Goal: Information Seeking & Learning: Learn about a topic

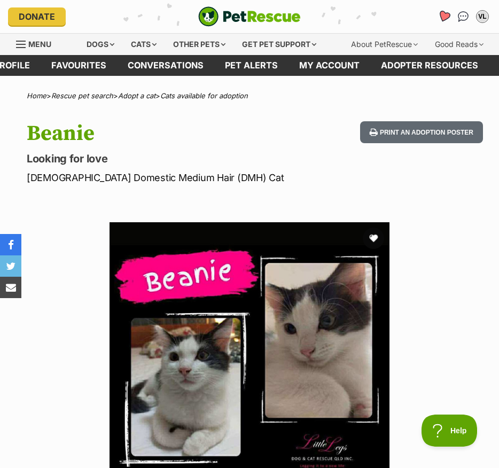
click at [443, 17] on icon "Favourites" at bounding box center [444, 16] width 13 height 12
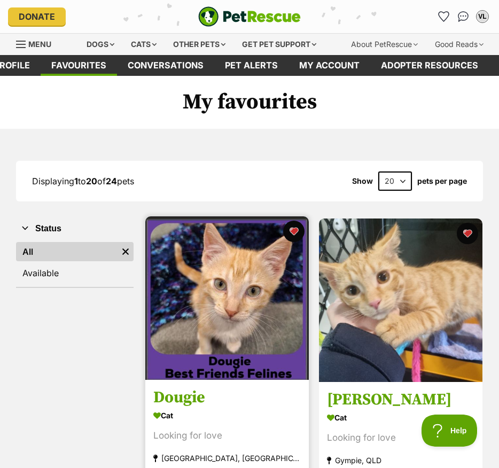
click at [189, 295] on img at bounding box center [227, 298] width 164 height 164
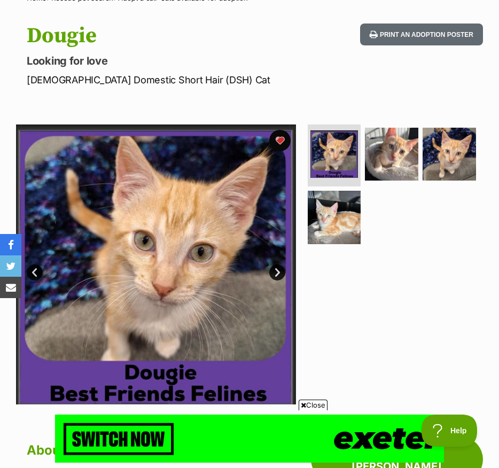
click at [281, 276] on link "Next" at bounding box center [277, 273] width 16 height 16
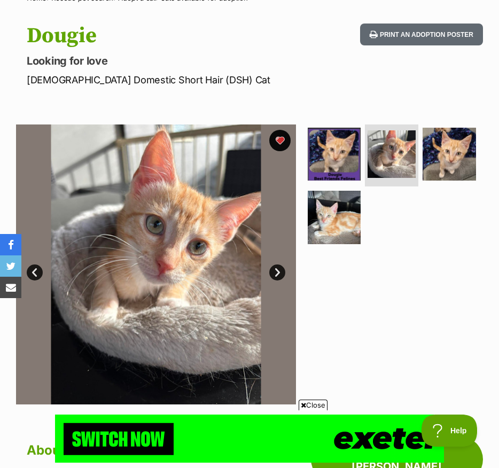
click at [281, 276] on link "Next" at bounding box center [277, 273] width 16 height 16
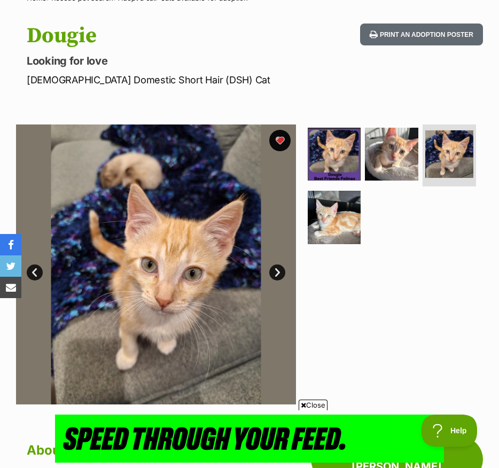
click at [281, 276] on link "Next" at bounding box center [277, 273] width 16 height 16
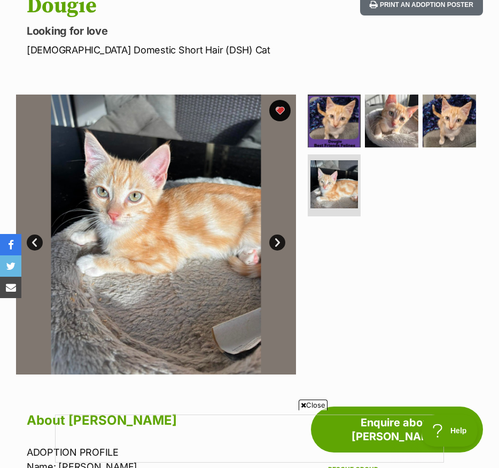
scroll to position [128, 0]
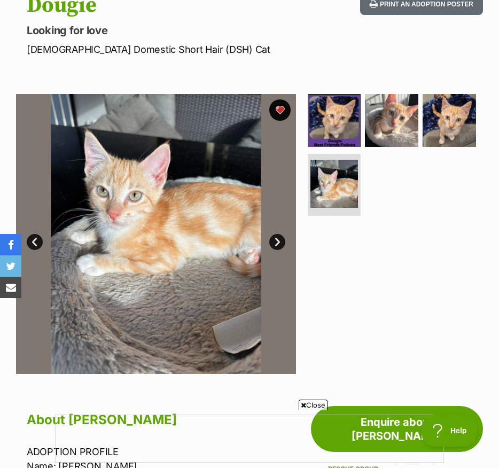
click at [277, 243] on link "Next" at bounding box center [277, 242] width 16 height 16
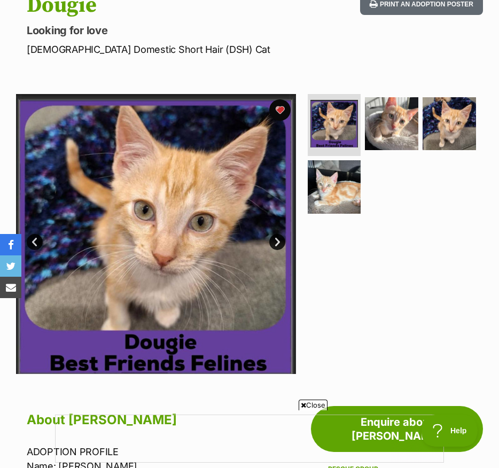
click at [277, 243] on link "Next" at bounding box center [277, 242] width 16 height 16
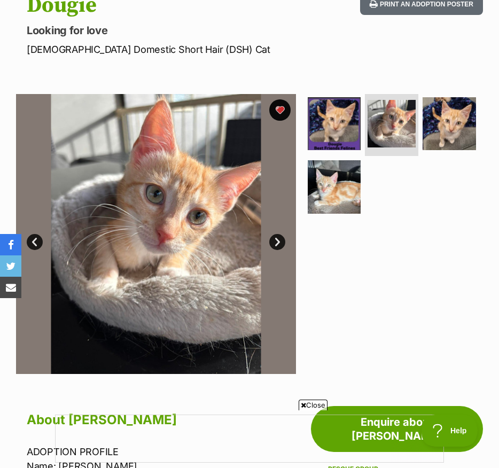
click at [277, 243] on link "Next" at bounding box center [277, 242] width 16 height 16
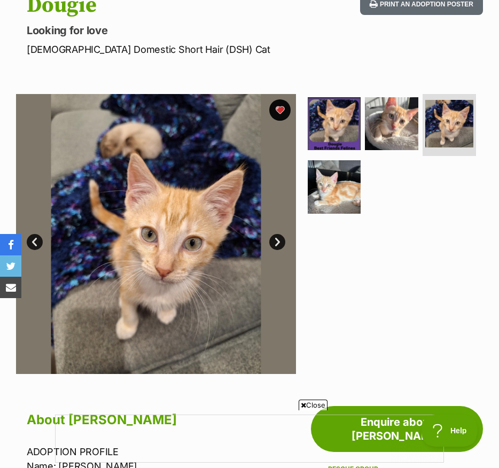
click at [277, 243] on link "Next" at bounding box center [277, 242] width 16 height 16
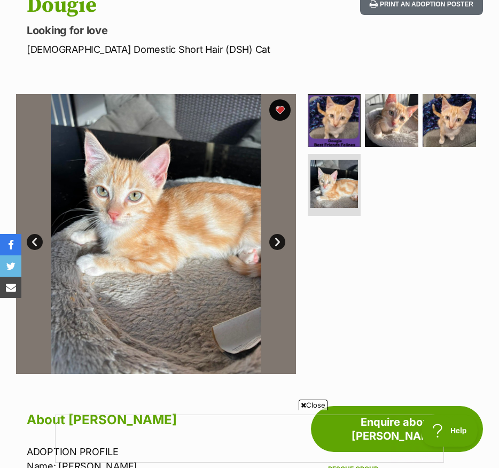
click at [31, 245] on link "Prev" at bounding box center [35, 242] width 16 height 16
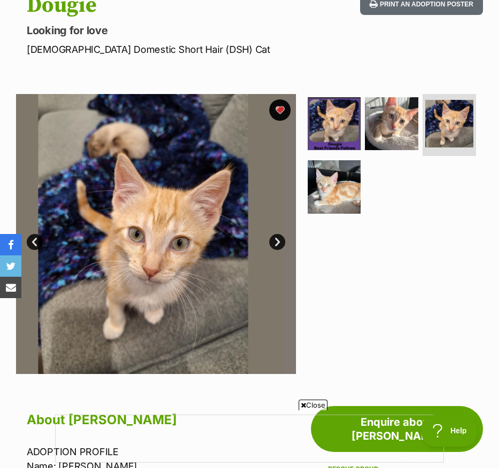
scroll to position [0, 0]
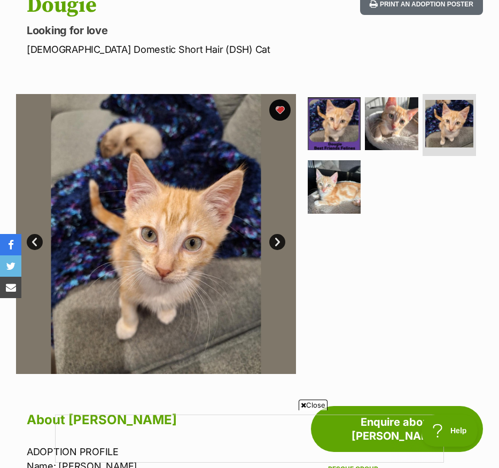
click at [65, 278] on img at bounding box center [156, 234] width 280 height 280
click at [41, 247] on link "Prev" at bounding box center [35, 242] width 16 height 16
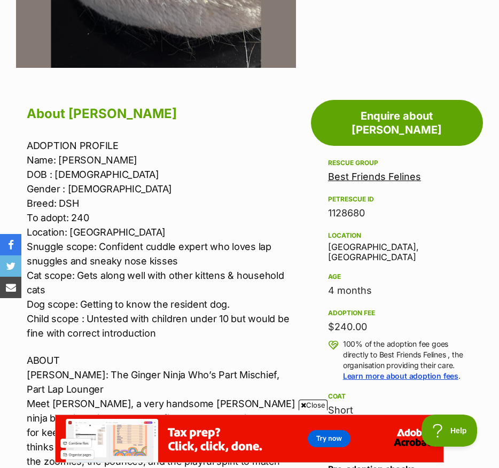
click at [330, 171] on link "Best Friends Felines" at bounding box center [374, 176] width 93 height 11
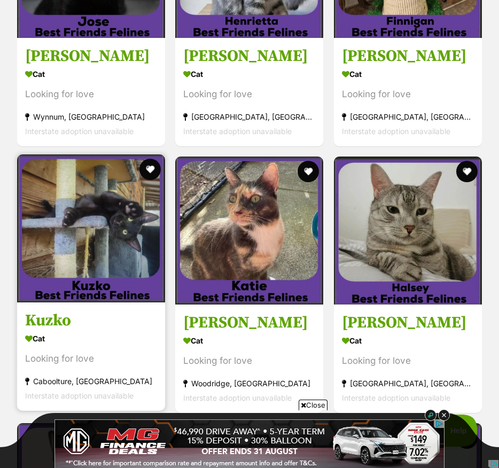
click at [128, 311] on h3 "Kuzko" at bounding box center [91, 321] width 132 height 20
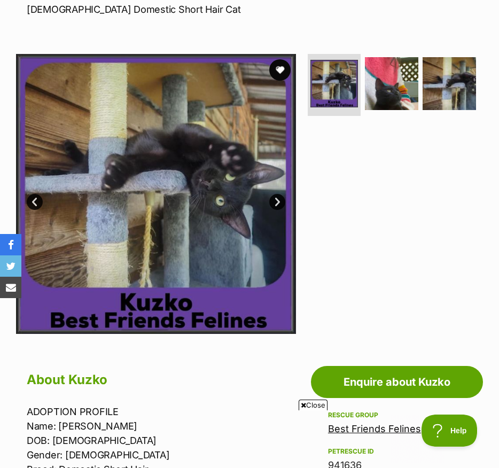
click at [277, 202] on link "Next" at bounding box center [277, 202] width 16 height 16
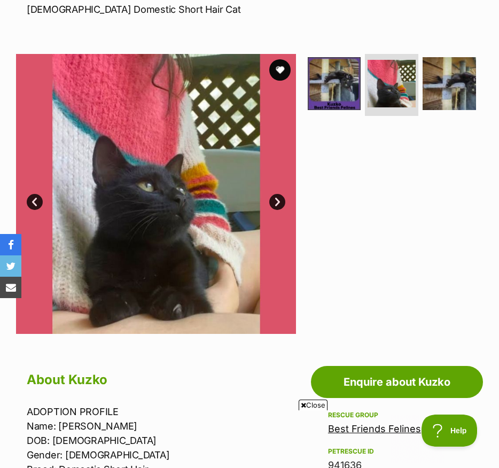
scroll to position [168, 0]
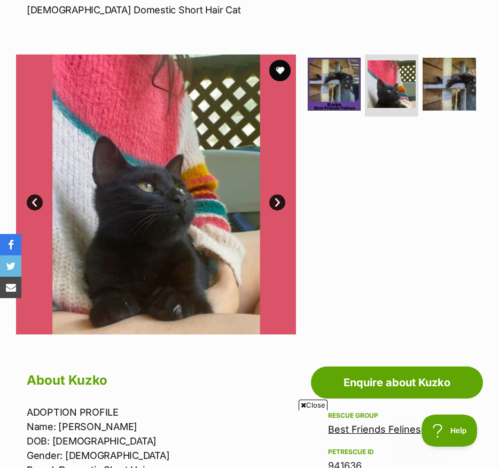
click at [275, 194] on img at bounding box center [156, 195] width 280 height 280
click at [274, 196] on link "Next" at bounding box center [277, 203] width 16 height 16
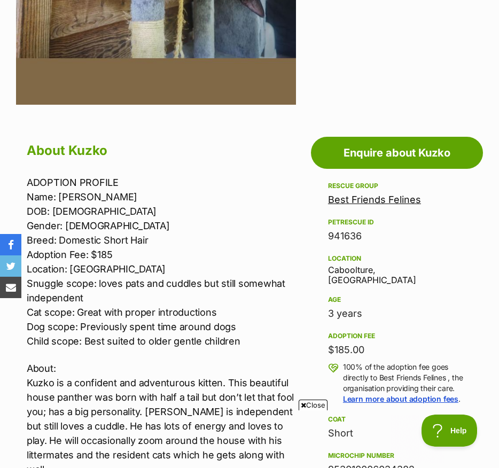
scroll to position [446, 0]
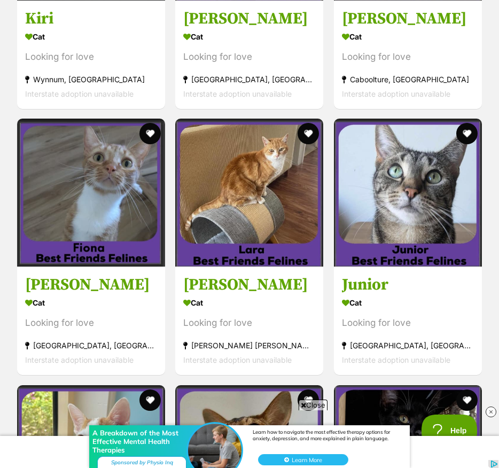
scroll to position [1862, 0]
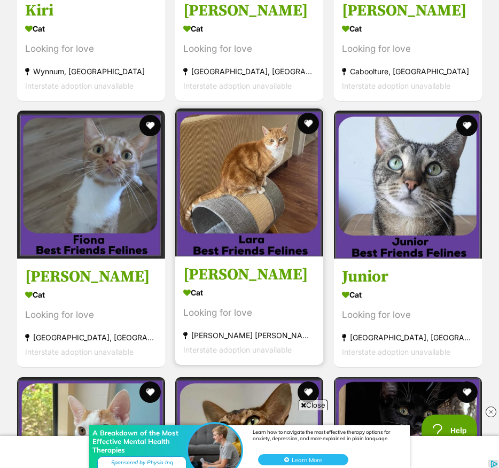
click at [214, 274] on h3 "[PERSON_NAME]" at bounding box center [249, 275] width 132 height 20
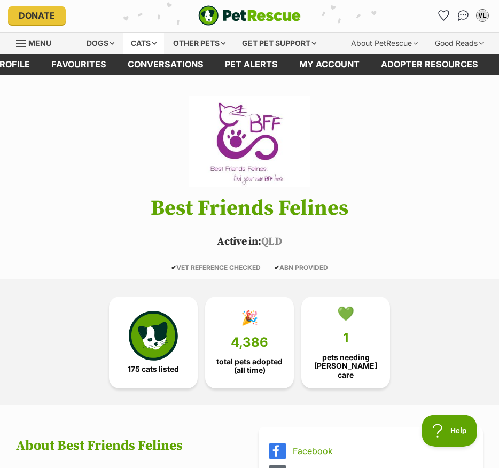
click at [131, 36] on div "Cats" at bounding box center [143, 43] width 41 height 21
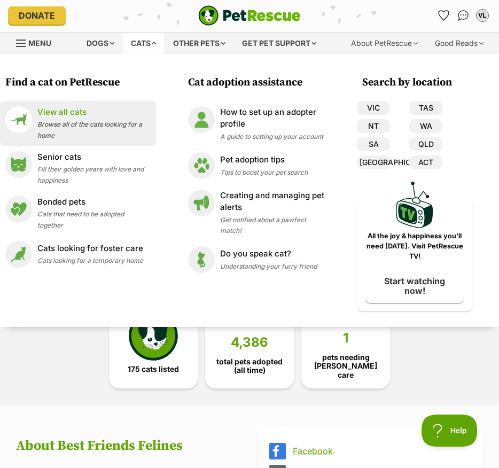
click at [87, 131] on div "View all cats Browse all of the cats looking for a home" at bounding box center [93, 123] width 113 height 34
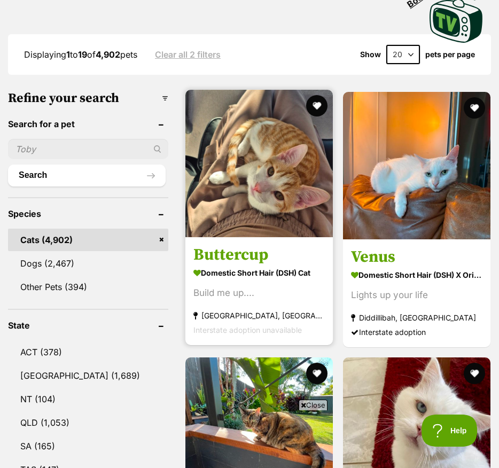
click at [222, 323] on strong "Sydney, NSW" at bounding box center [259, 315] width 131 height 14
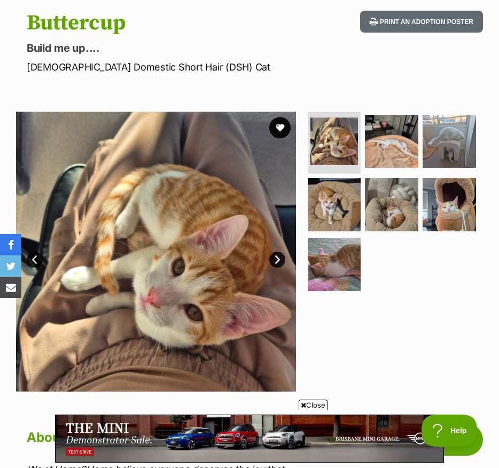
click at [278, 261] on link "Next" at bounding box center [277, 260] width 16 height 16
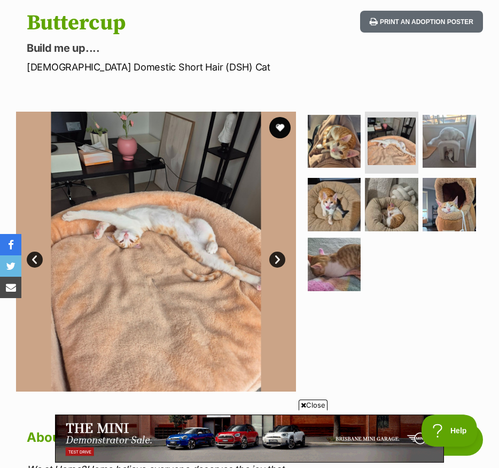
click at [278, 261] on link "Next" at bounding box center [277, 260] width 16 height 16
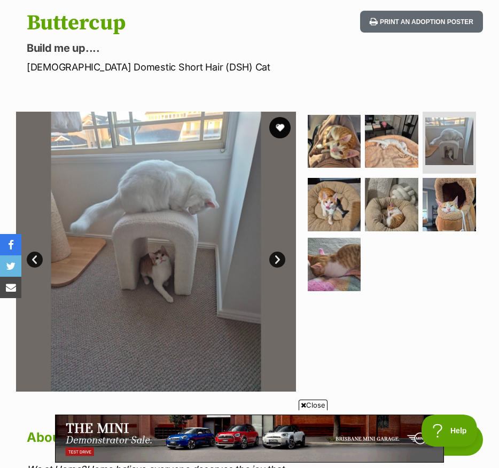
click at [278, 261] on link "Next" at bounding box center [277, 260] width 16 height 16
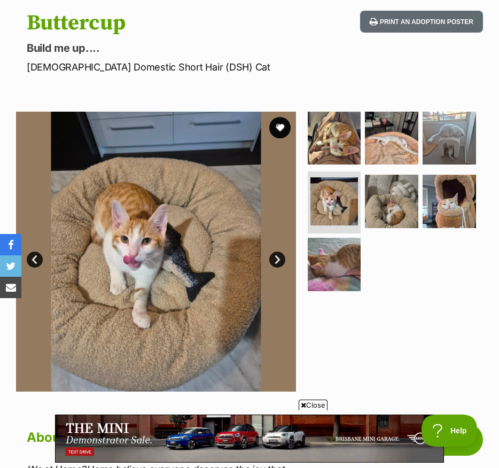
click at [278, 261] on link "Next" at bounding box center [277, 260] width 16 height 16
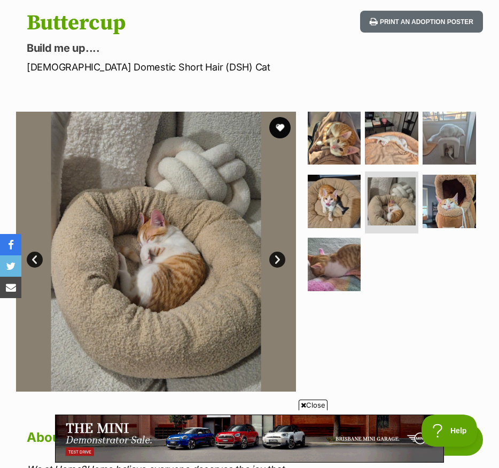
click at [278, 261] on link "Next" at bounding box center [277, 260] width 16 height 16
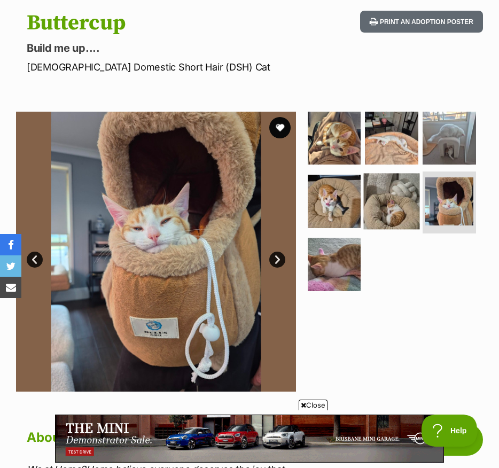
click at [388, 205] on img at bounding box center [392, 202] width 56 height 56
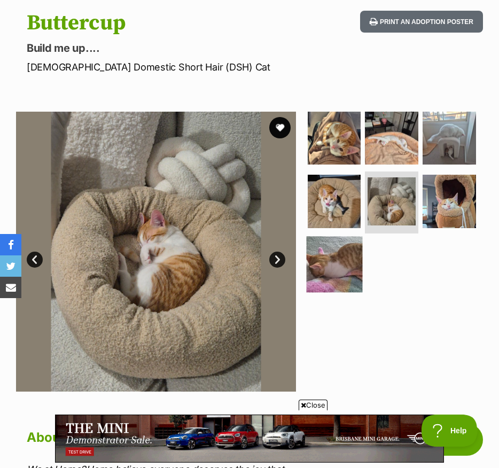
click at [330, 260] on img at bounding box center [334, 265] width 56 height 56
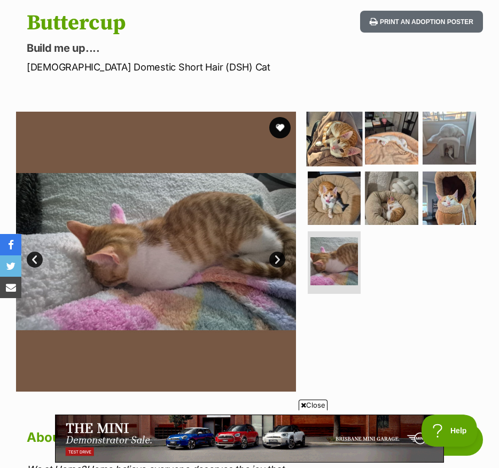
click at [323, 145] on img at bounding box center [334, 138] width 56 height 56
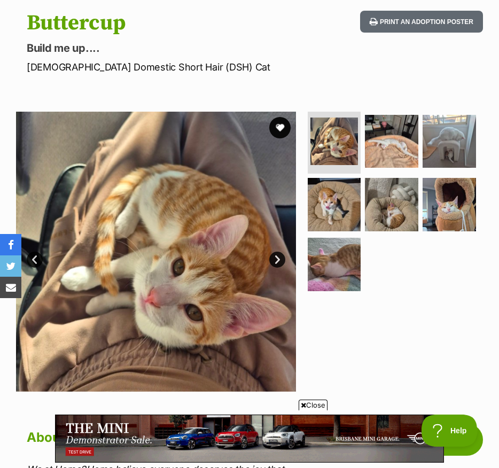
click at [219, 260] on img at bounding box center [156, 252] width 280 height 280
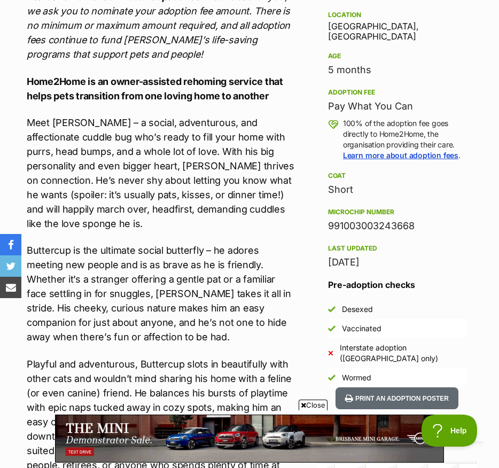
scroll to position [617, 0]
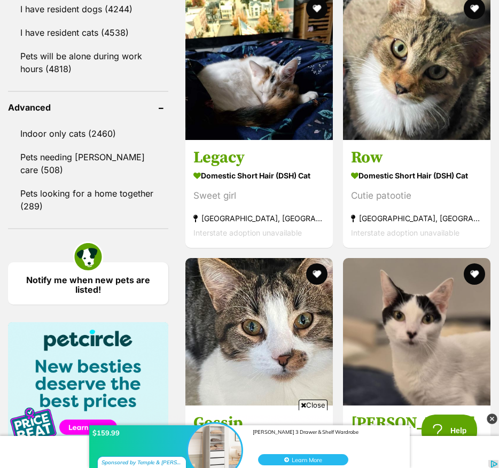
scroll to position [1393, 0]
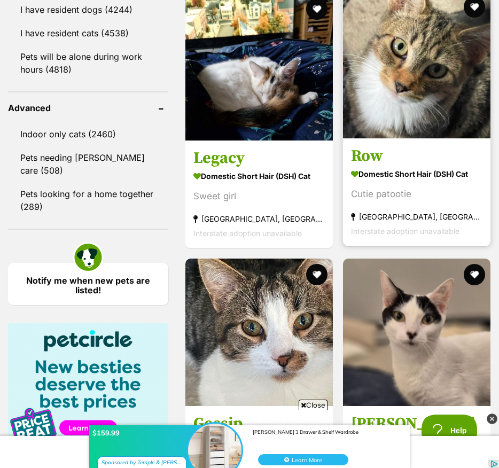
click at [351, 166] on h3 "Row" at bounding box center [416, 156] width 131 height 20
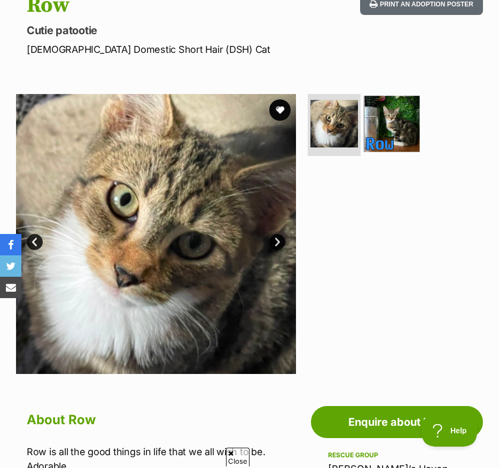
click at [385, 119] on img at bounding box center [392, 124] width 56 height 56
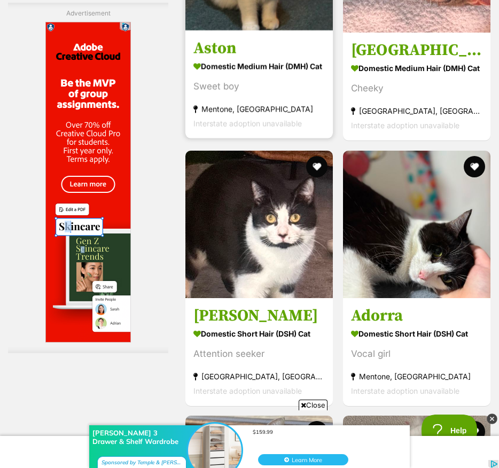
scroll to position [2703, 0]
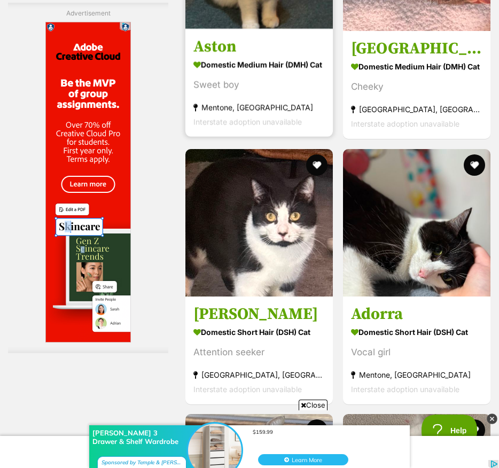
click at [194, 72] on strong "Domestic Medium Hair (DMH) Cat" at bounding box center [259, 65] width 131 height 16
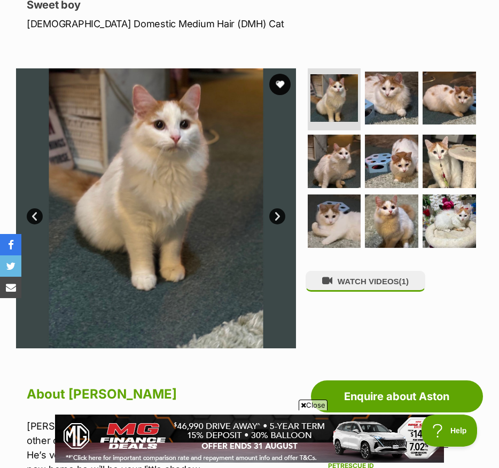
click at [277, 215] on link "Next" at bounding box center [277, 216] width 16 height 16
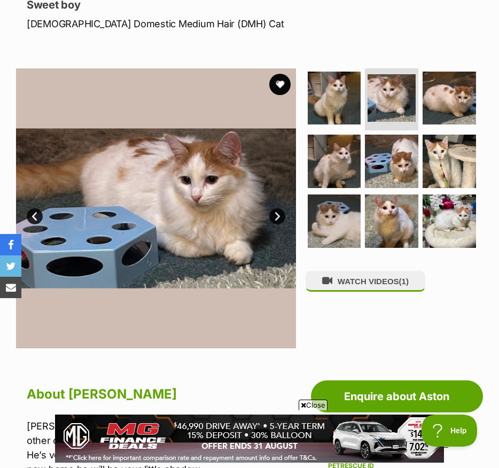
click at [277, 215] on link "Next" at bounding box center [277, 216] width 16 height 16
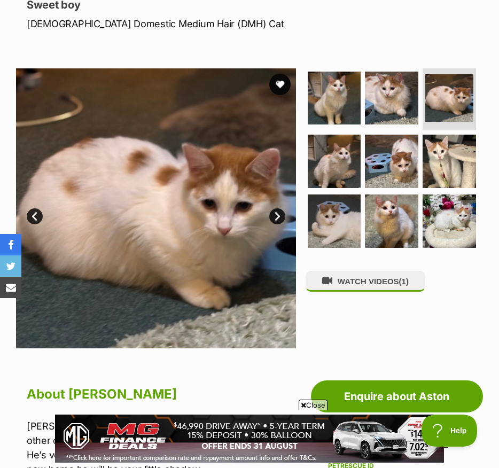
click at [277, 215] on link "Next" at bounding box center [277, 216] width 16 height 16
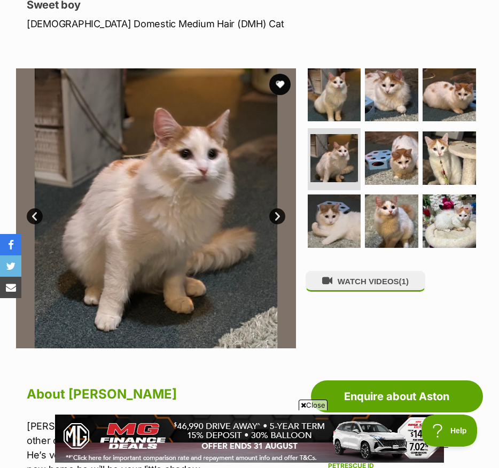
click at [277, 215] on link "Next" at bounding box center [277, 216] width 16 height 16
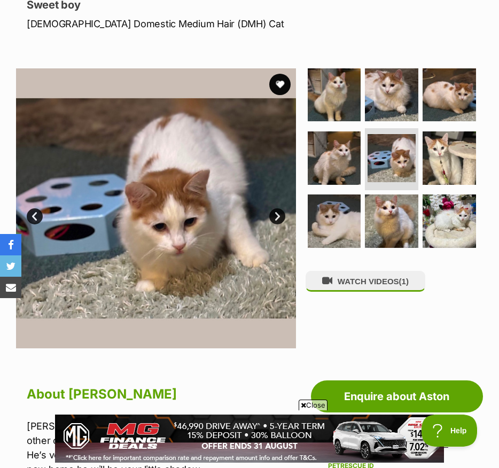
click at [277, 215] on link "Next" at bounding box center [277, 216] width 16 height 16
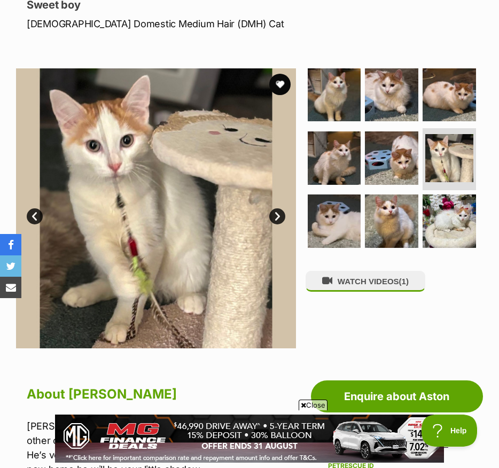
click at [277, 215] on link "Next" at bounding box center [277, 216] width 16 height 16
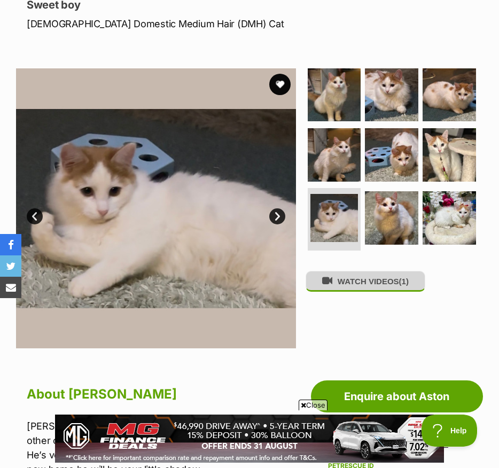
click at [352, 286] on button "WATCH VIDEOS (1)" at bounding box center [366, 281] width 120 height 21
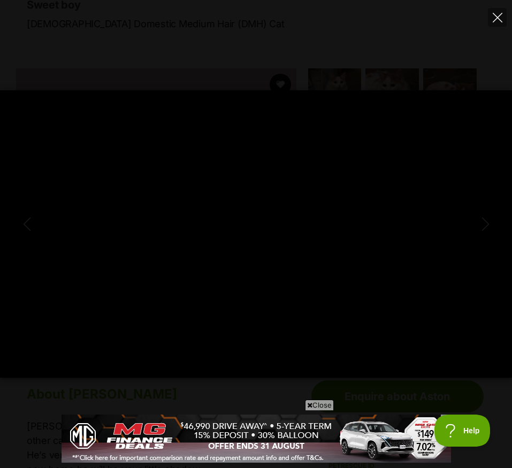
click at [497, 7] on div "Pause Play % buffered 00:00 -00:08 Unmute Mute Disable captions Enable captions…" at bounding box center [256, 234] width 512 height 468
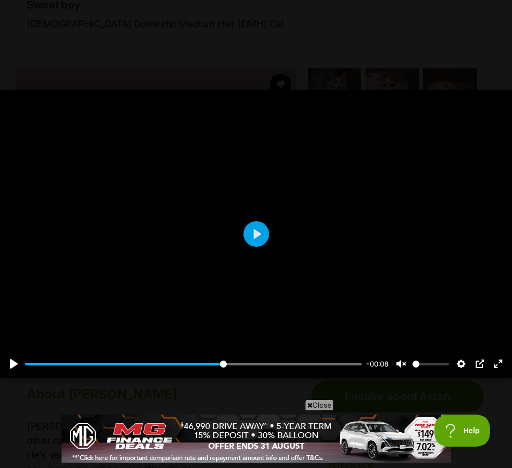
type input "59.97"
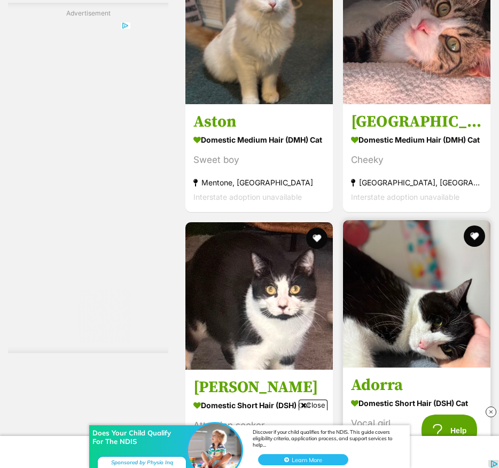
scroll to position [2694, 0]
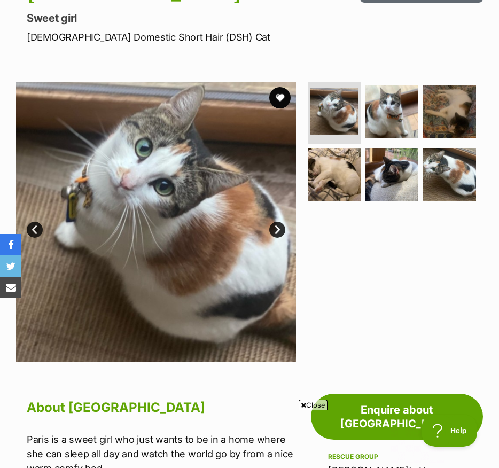
click at [277, 237] on link "Next" at bounding box center [277, 230] width 16 height 16
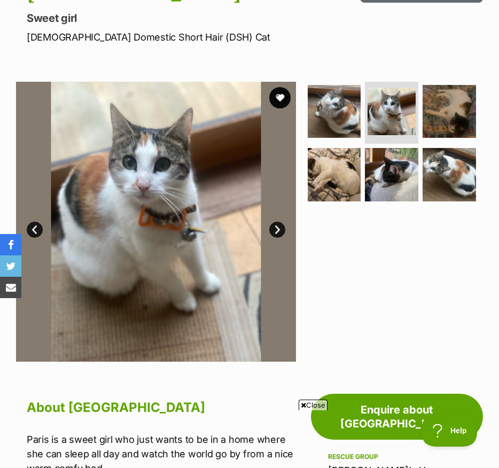
click at [277, 237] on link "Next" at bounding box center [277, 230] width 16 height 16
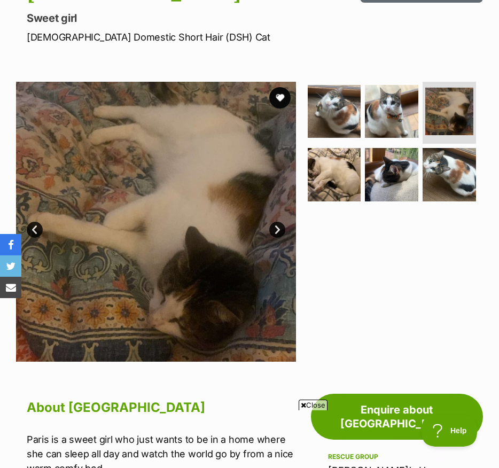
click at [277, 237] on link "Next" at bounding box center [277, 230] width 16 height 16
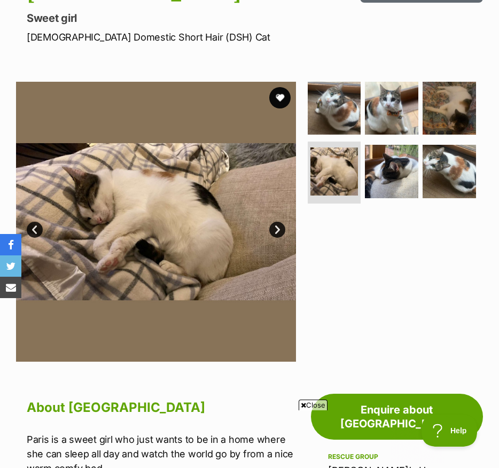
click at [277, 237] on link "Next" at bounding box center [277, 230] width 16 height 16
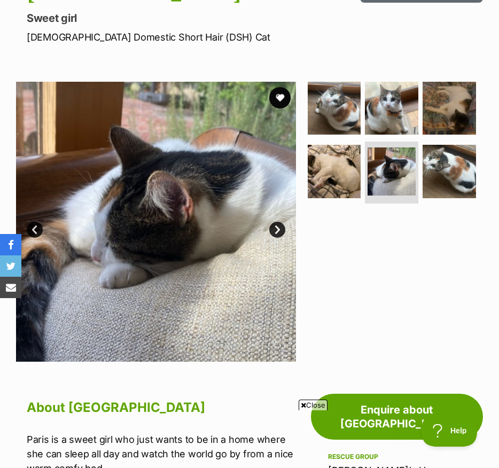
click at [277, 237] on link "Next" at bounding box center [277, 230] width 16 height 16
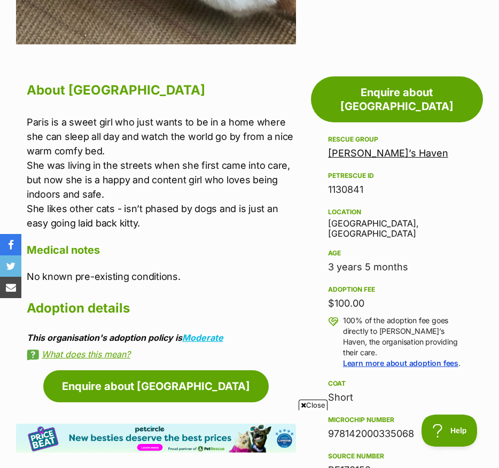
scroll to position [457, 0]
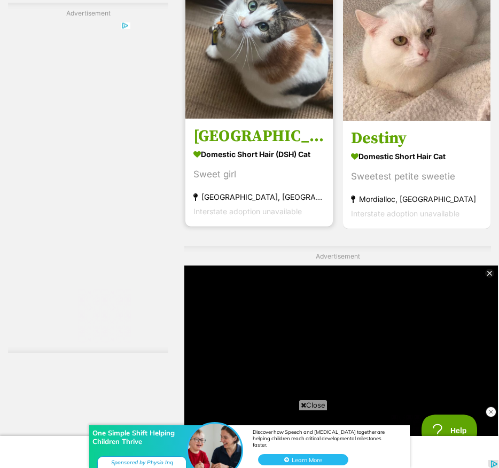
scroll to position [3148, 0]
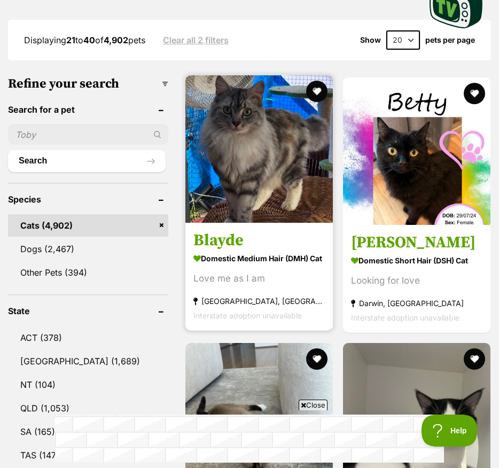
click at [257, 285] on link "Blayde Domestic Medium Hair (DMH) Cat Love me as I am Cheltenham, VIC Interstat…" at bounding box center [259, 276] width 148 height 109
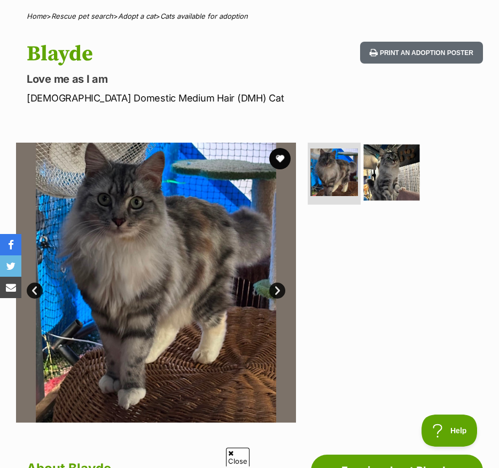
click at [380, 188] on img at bounding box center [392, 172] width 56 height 56
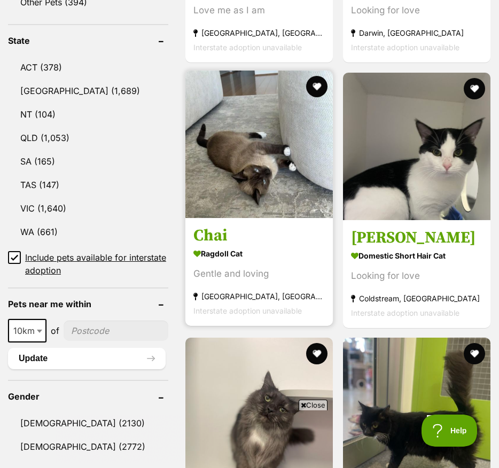
click at [295, 318] on link "Chai Ragdoll Cat Gentle and loving [GEOGRAPHIC_DATA], [GEOGRAPHIC_DATA] Interst…" at bounding box center [259, 271] width 148 height 109
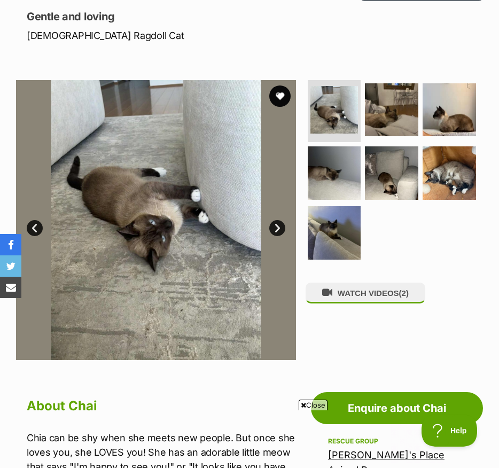
click at [280, 232] on link "Next" at bounding box center [277, 228] width 16 height 16
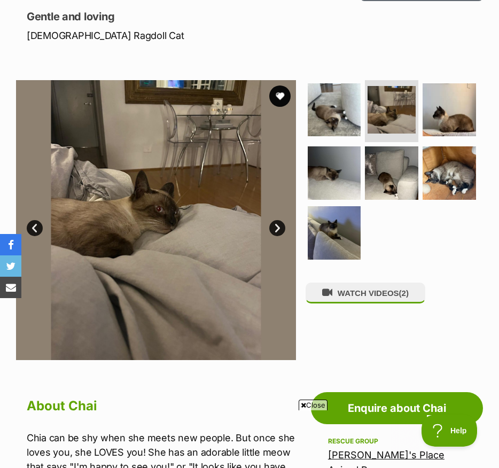
click at [280, 232] on link "Next" at bounding box center [277, 228] width 16 height 16
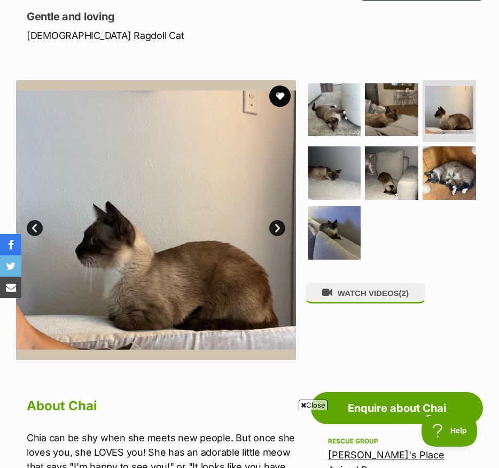
click at [280, 232] on link "Next" at bounding box center [277, 228] width 16 height 16
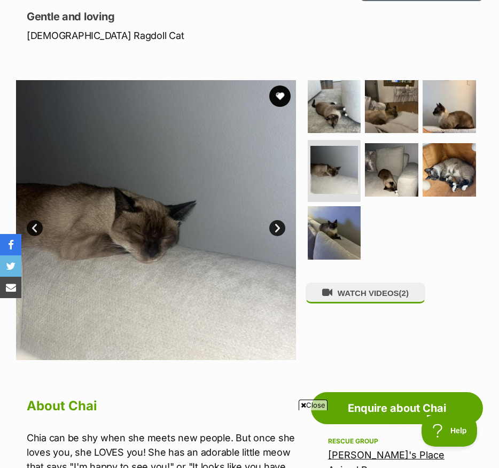
click at [280, 232] on link "Next" at bounding box center [277, 228] width 16 height 16
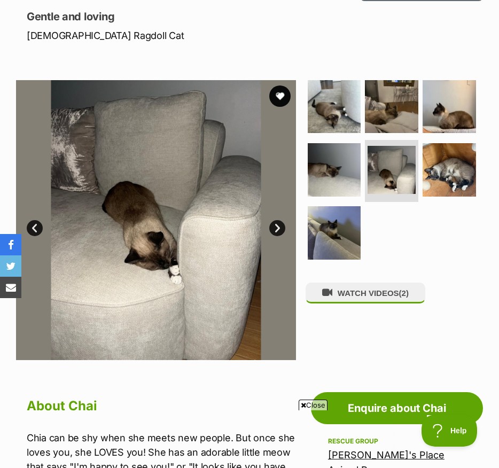
click at [280, 232] on link "Next" at bounding box center [277, 228] width 16 height 16
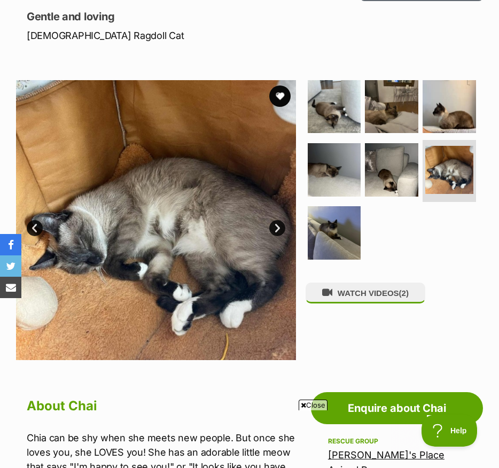
click at [280, 232] on link "Next" at bounding box center [277, 228] width 16 height 16
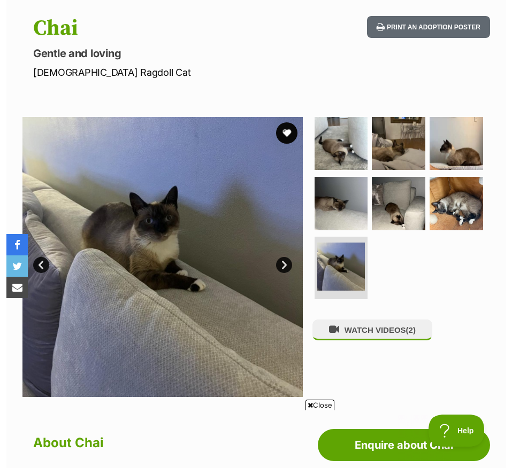
scroll to position [109, 0]
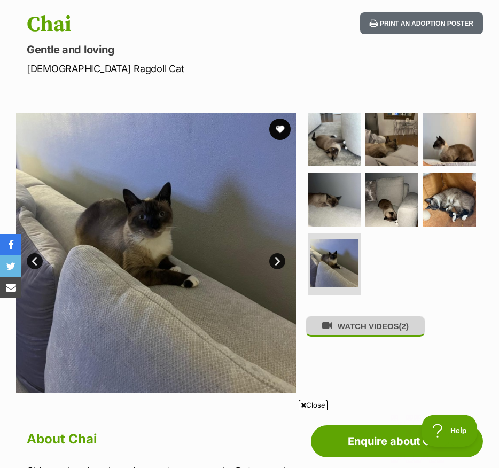
click at [357, 337] on button "WATCH VIDEOS (2)" at bounding box center [366, 326] width 120 height 21
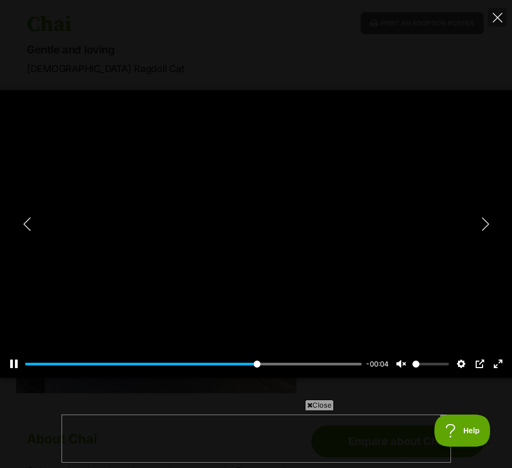
scroll to position [0, 0]
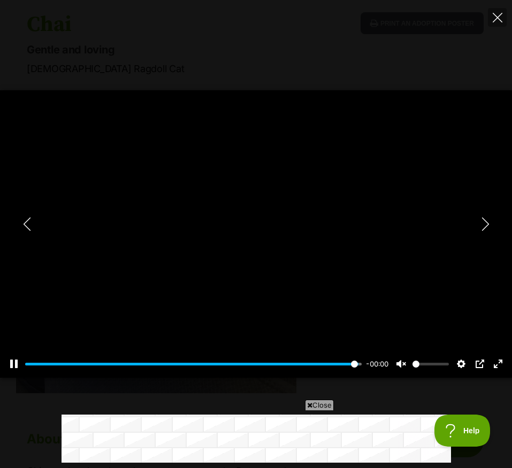
type input "100"
click at [486, 228] on icon "Next" at bounding box center [484, 224] width 13 height 13
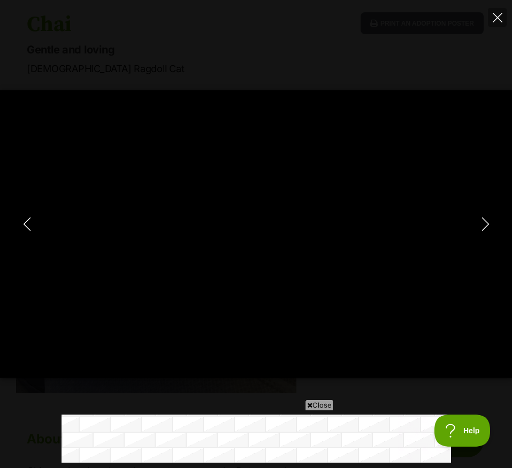
type input "100"
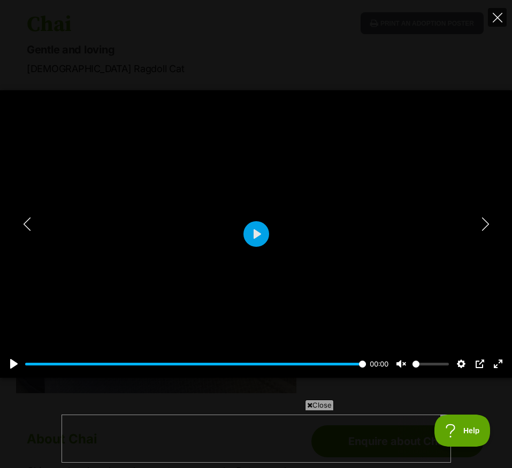
click at [499, 25] on button "Close" at bounding box center [497, 17] width 19 height 19
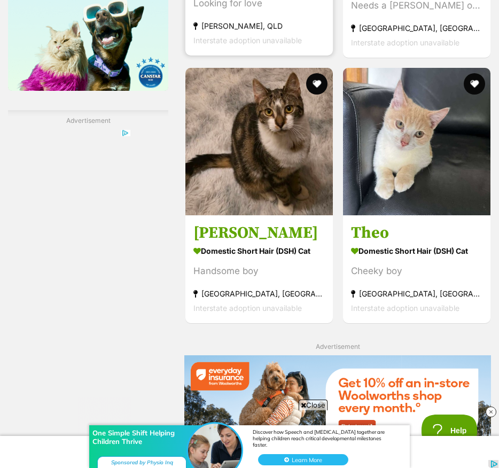
scroll to position [1842, 0]
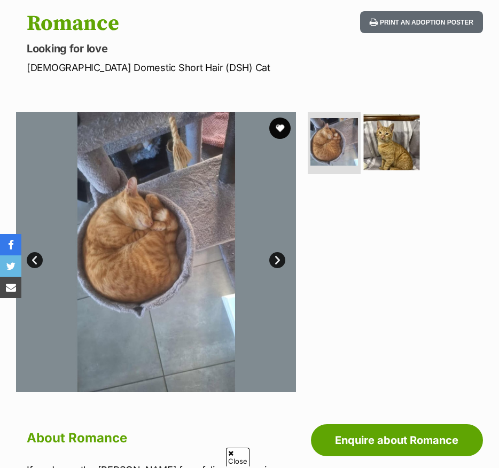
click at [367, 144] on img at bounding box center [392, 142] width 56 height 56
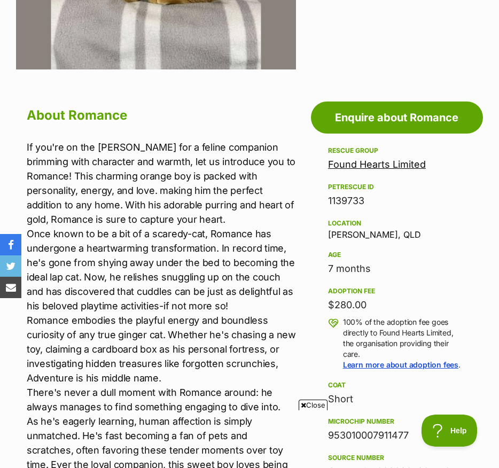
scroll to position [508, 0]
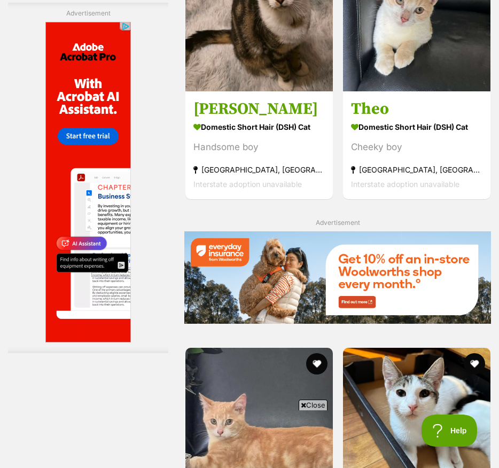
scroll to position [2026, 0]
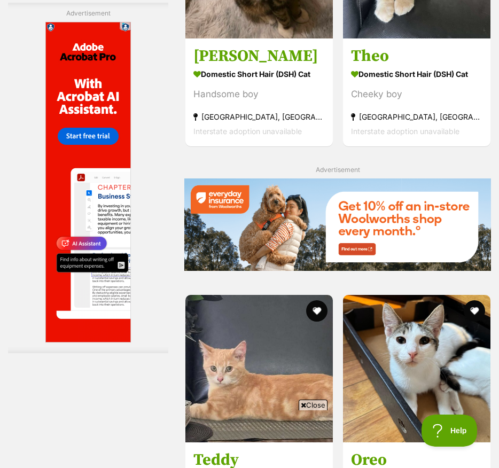
click at [354, 102] on div "Cheeky boy" at bounding box center [416, 94] width 131 height 14
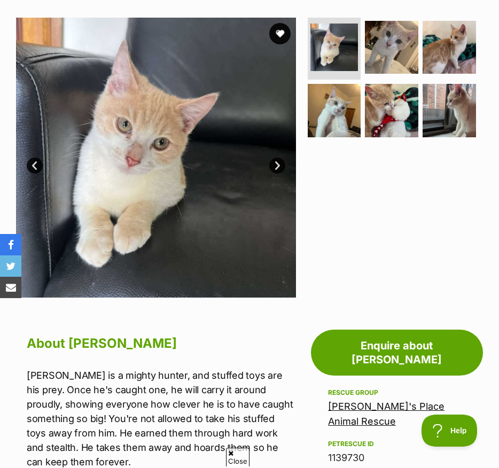
click at [273, 161] on link "Next" at bounding box center [277, 166] width 16 height 16
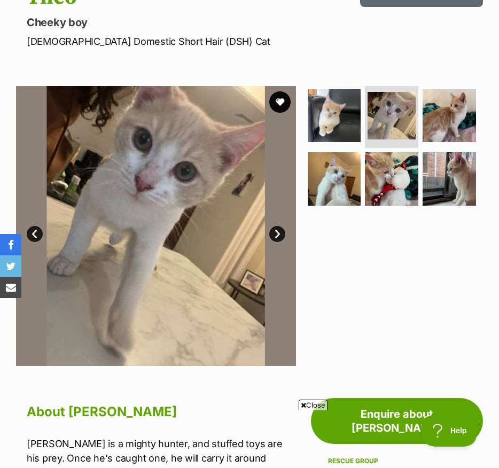
click at [281, 242] on img at bounding box center [156, 226] width 280 height 280
click at [279, 235] on link "Next" at bounding box center [277, 234] width 16 height 16
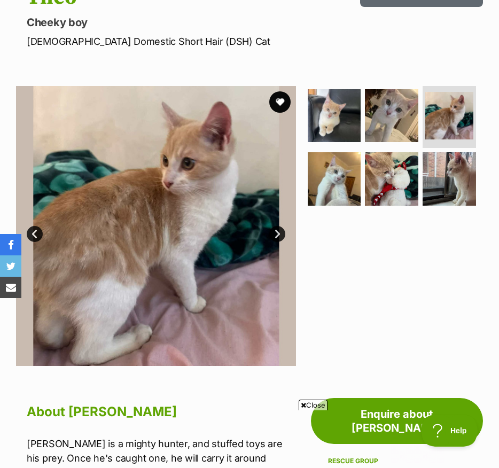
click at [279, 235] on link "Next" at bounding box center [277, 234] width 16 height 16
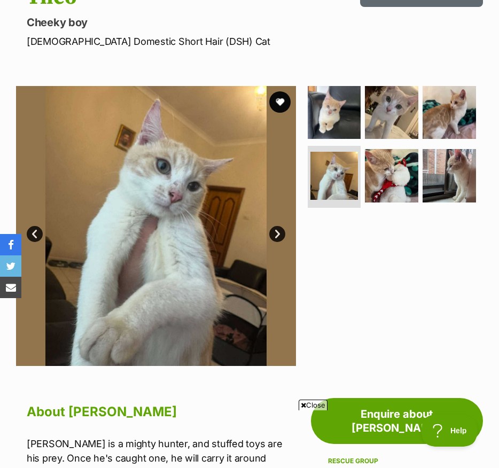
click at [279, 235] on link "Next" at bounding box center [277, 234] width 16 height 16
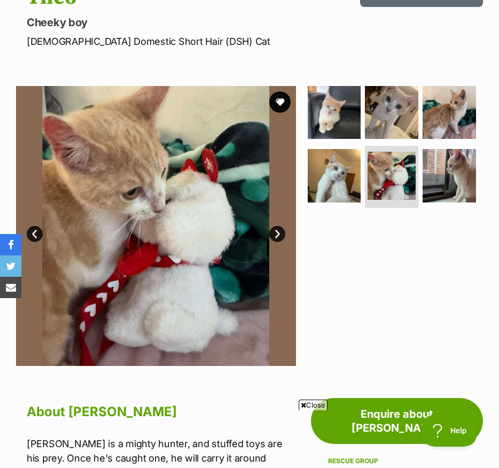
click at [279, 235] on link "Next" at bounding box center [277, 234] width 16 height 16
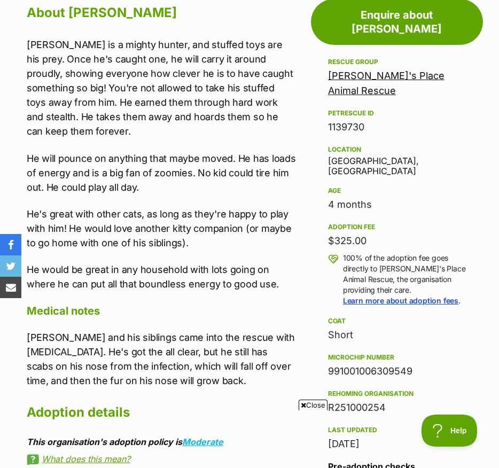
scroll to position [531, 0]
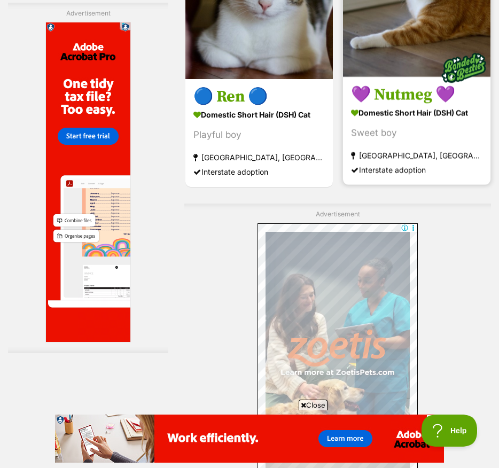
click at [351, 176] on section "Domestic Short Hair (DSH) Cat Sweet boy Kembla Grange, NSW Interstate adoption" at bounding box center [416, 140] width 131 height 72
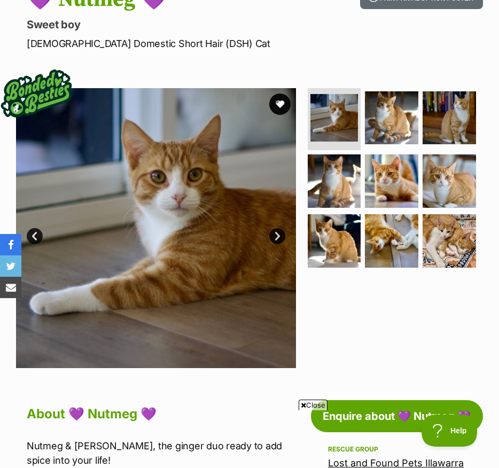
click at [280, 231] on link "Next" at bounding box center [277, 236] width 16 height 16
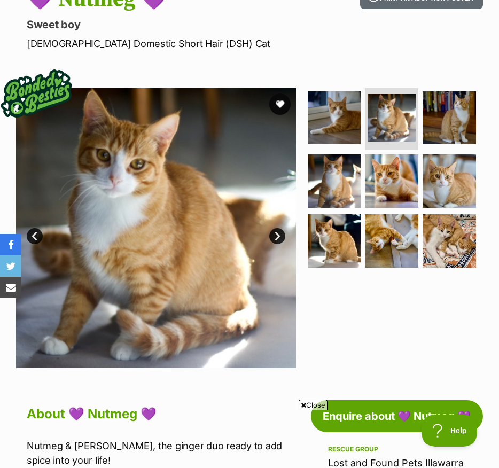
click at [280, 231] on link "Next" at bounding box center [277, 236] width 16 height 16
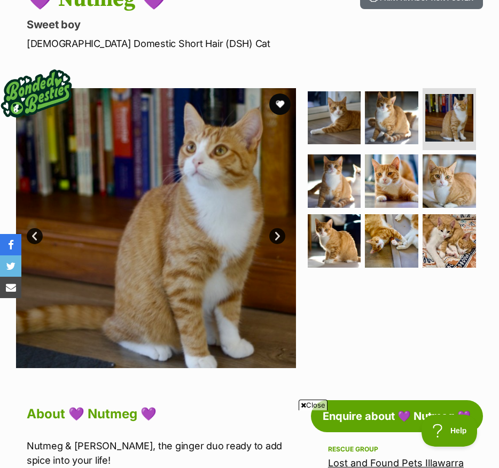
click at [279, 236] on link "Next" at bounding box center [277, 236] width 16 height 16
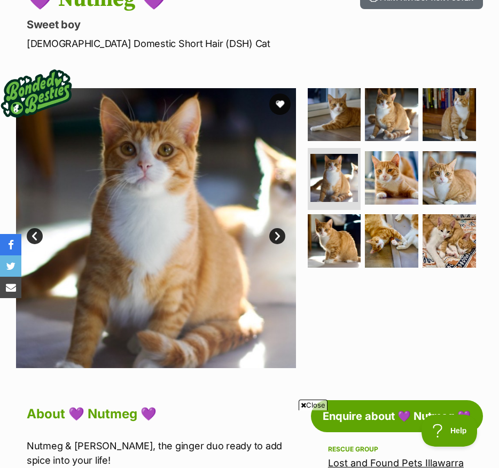
click at [279, 236] on link "Next" at bounding box center [277, 236] width 16 height 16
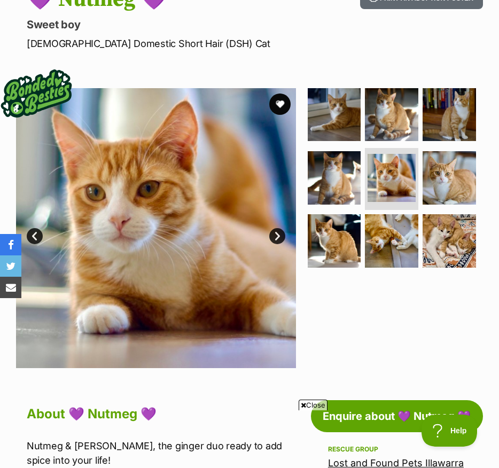
click at [279, 236] on link "Next" at bounding box center [277, 236] width 16 height 16
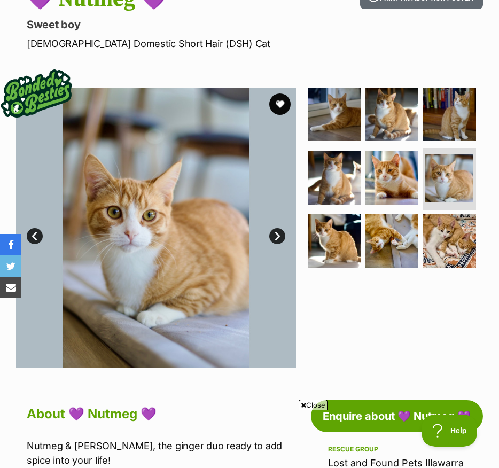
click at [279, 236] on link "Next" at bounding box center [277, 236] width 16 height 16
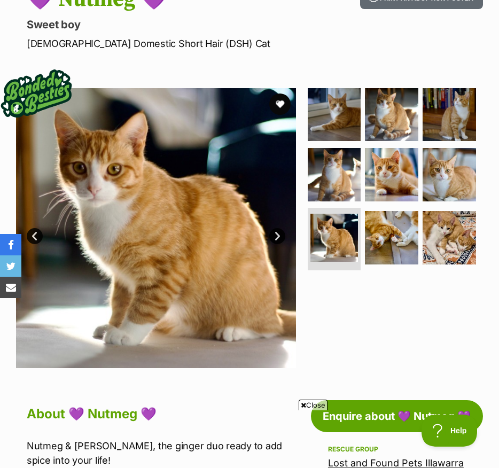
click at [279, 236] on link "Next" at bounding box center [277, 236] width 16 height 16
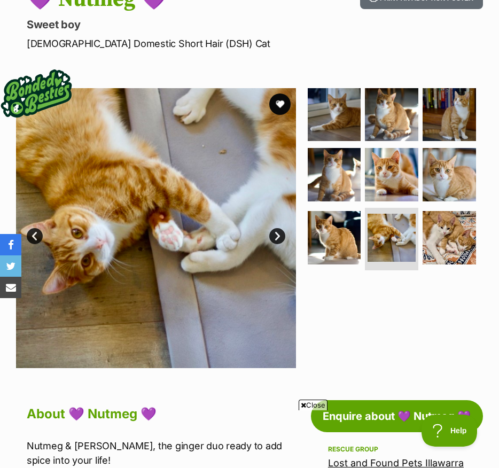
click at [279, 236] on link "Next" at bounding box center [277, 236] width 16 height 16
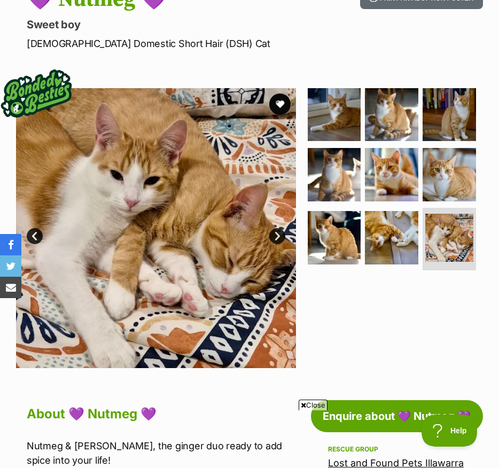
click at [32, 237] on link "Prev" at bounding box center [35, 236] width 16 height 16
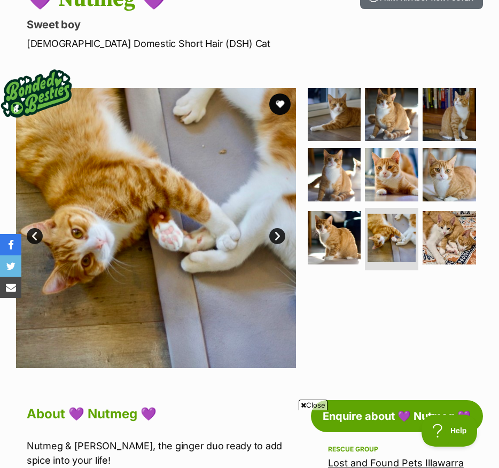
click at [278, 233] on link "Next" at bounding box center [277, 236] width 16 height 16
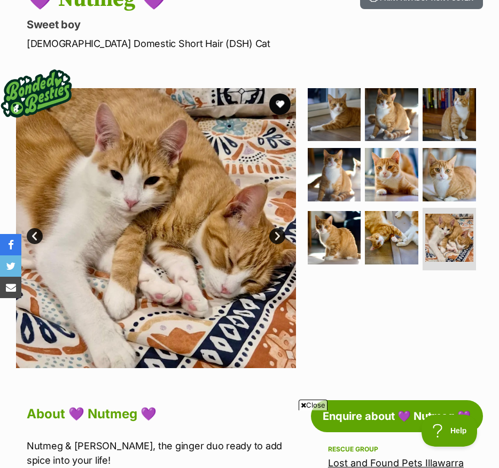
click at [278, 233] on link "Next" at bounding box center [277, 236] width 16 height 16
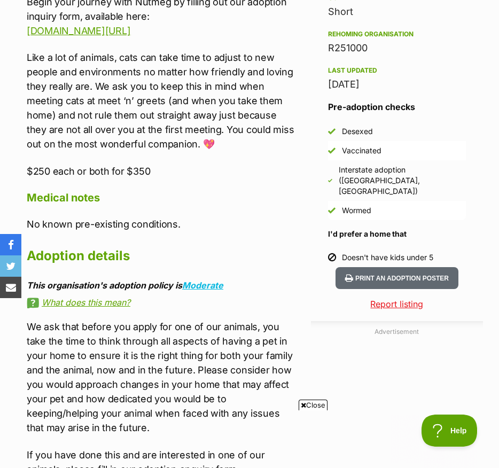
scroll to position [845, 0]
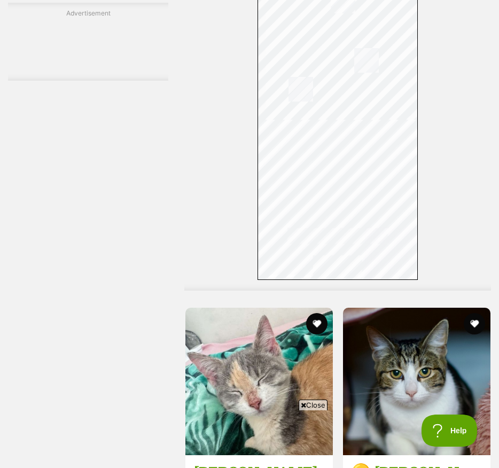
scroll to position [3191, 0]
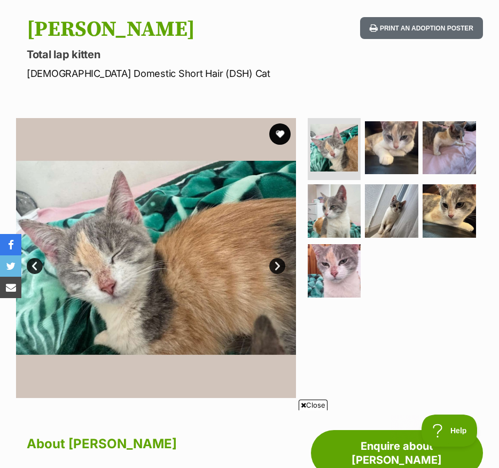
click at [275, 265] on link "Next" at bounding box center [277, 266] width 16 height 16
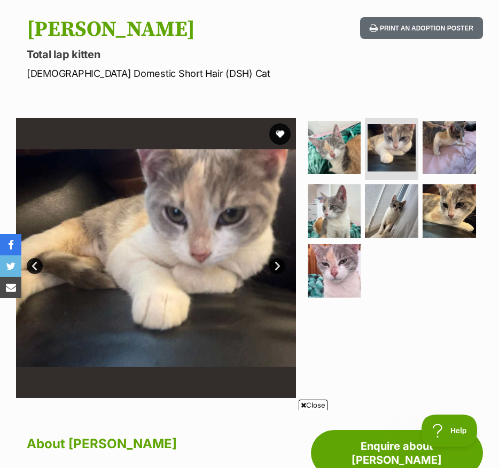
click at [279, 266] on link "Next" at bounding box center [277, 266] width 16 height 16
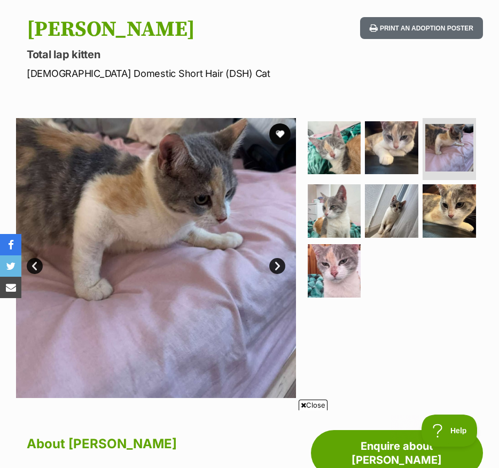
click at [279, 266] on link "Next" at bounding box center [277, 266] width 16 height 16
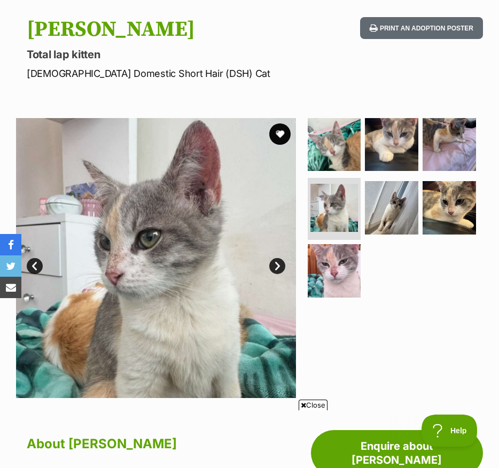
click at [279, 266] on link "Next" at bounding box center [277, 266] width 16 height 16
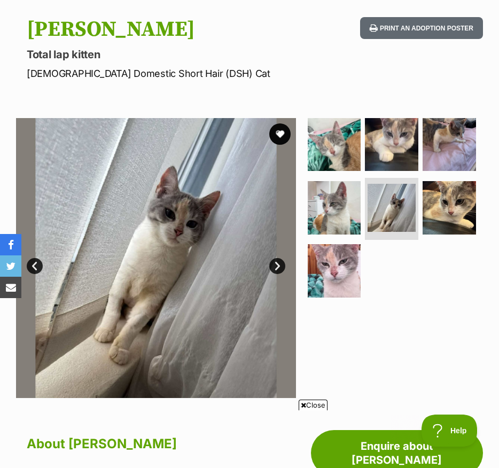
click at [279, 266] on link "Next" at bounding box center [277, 266] width 16 height 16
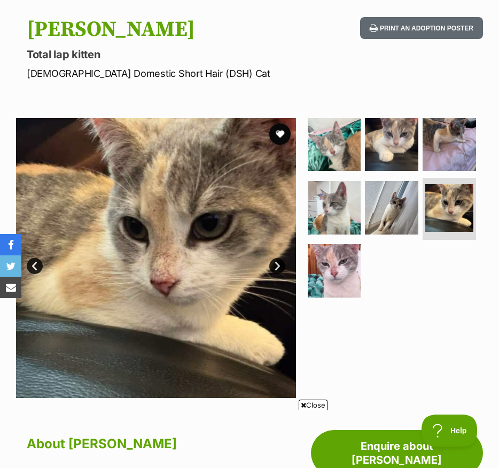
click at [279, 266] on link "Next" at bounding box center [277, 266] width 16 height 16
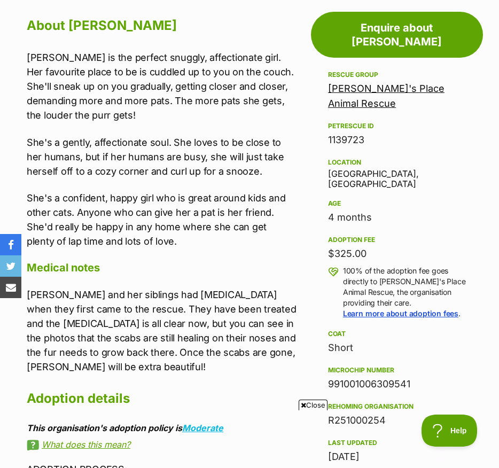
scroll to position [524, 0]
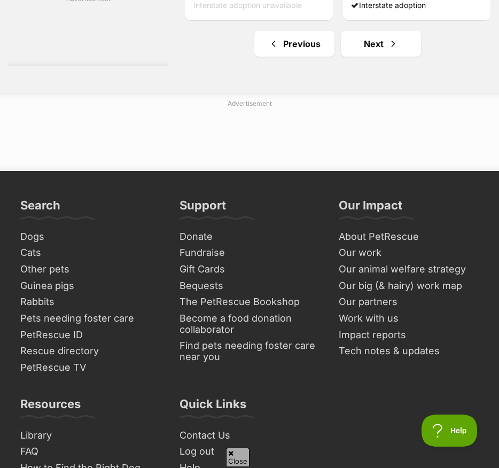
scroll to position [3387, 0]
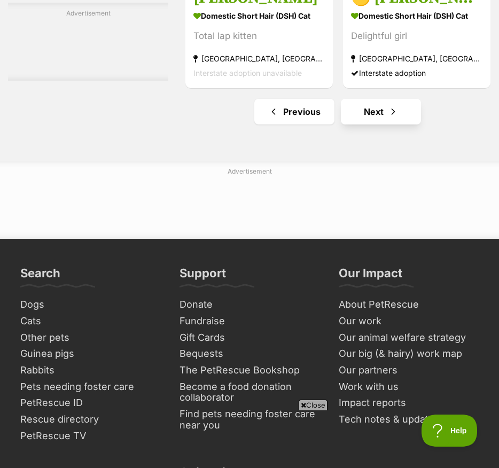
click at [351, 80] on section "Domestic Short Hair (DSH) Cat Delightful girl Warilla, NSW Interstate adoption" at bounding box center [416, 44] width 131 height 72
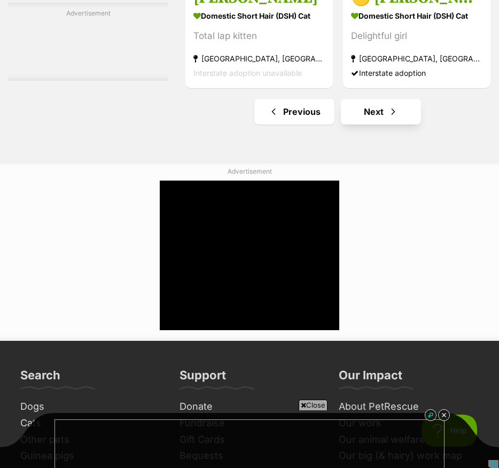
scroll to position [0, 0]
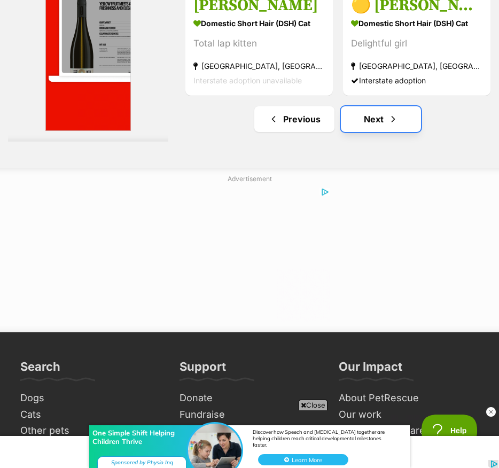
scroll to position [3662, 0]
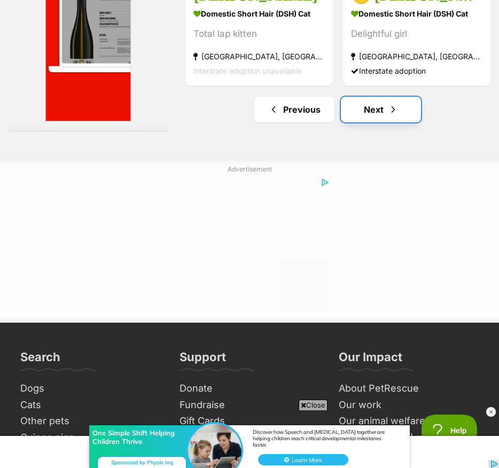
click at [353, 122] on link "Next" at bounding box center [381, 110] width 80 height 26
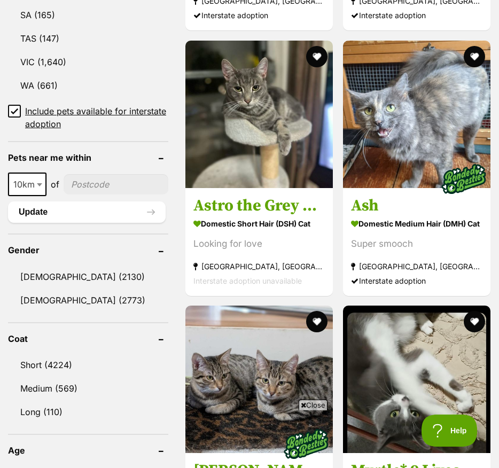
scroll to position [739, 0]
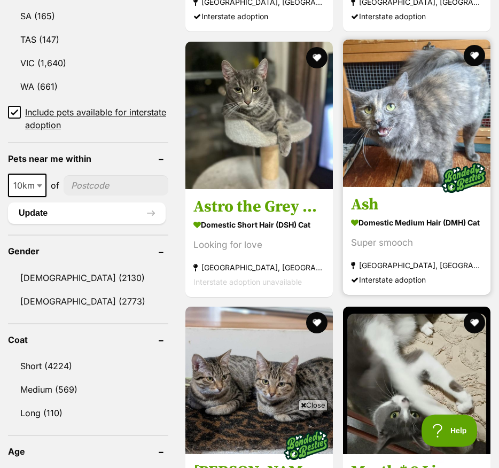
click at [351, 287] on section "Domestic Medium Hair (DMH) Cat Super smooch Northam, WA Interstate adoption" at bounding box center [416, 250] width 131 height 72
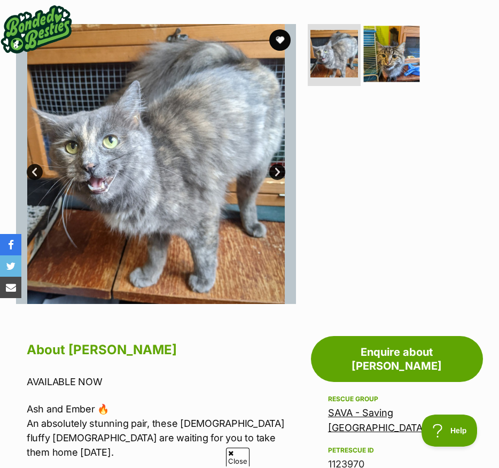
click at [378, 56] on img at bounding box center [392, 54] width 56 height 56
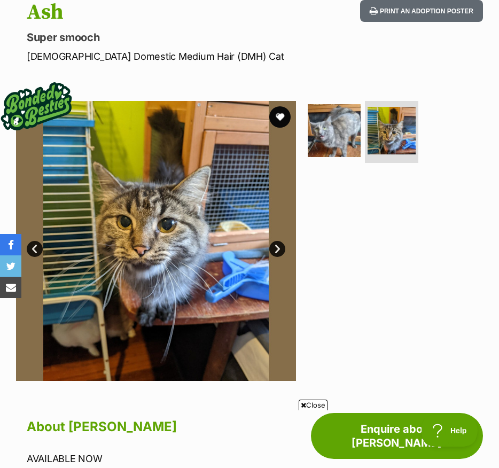
scroll to position [117, 0]
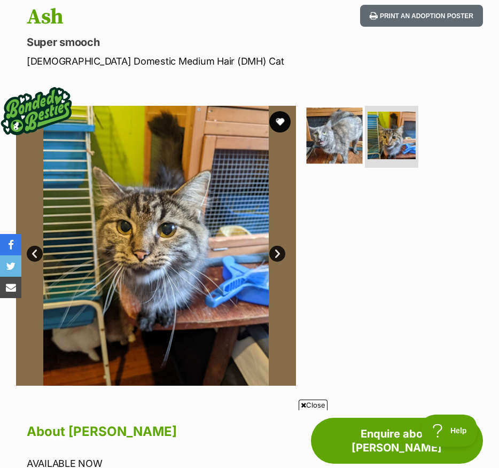
click at [327, 141] on img at bounding box center [334, 135] width 56 height 56
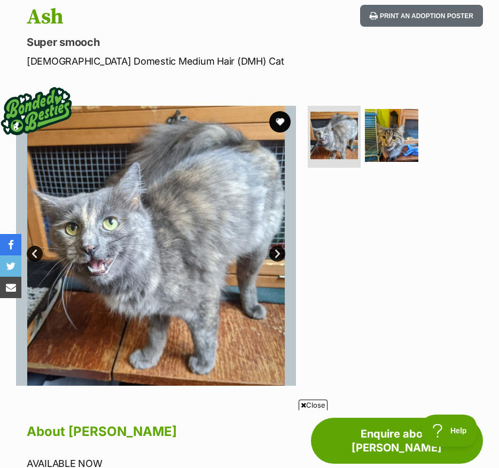
scroll to position [166, 0]
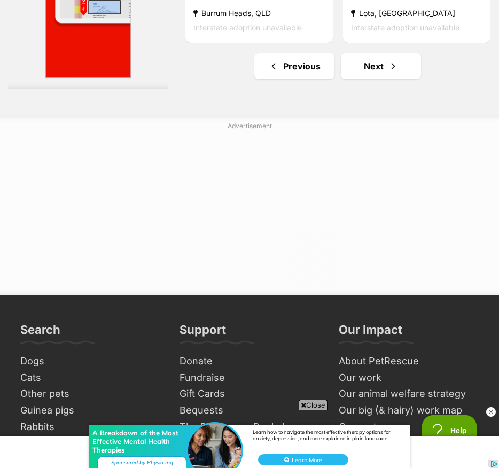
scroll to position [3827, 0]
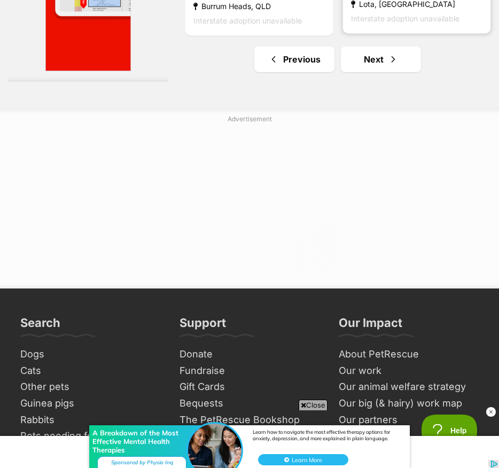
click at [351, 8] on icon at bounding box center [355, 4] width 8 height 7
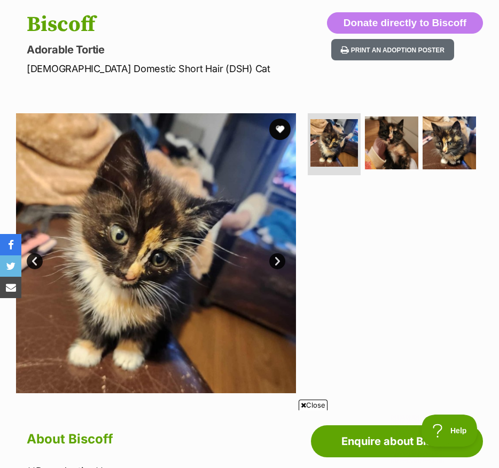
click at [280, 257] on link "Next" at bounding box center [277, 261] width 16 height 16
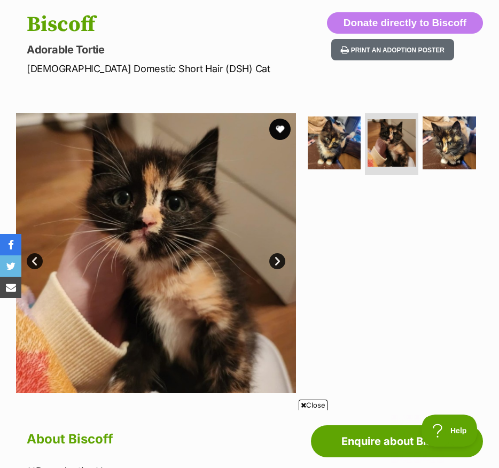
click at [280, 257] on link "Next" at bounding box center [277, 261] width 16 height 16
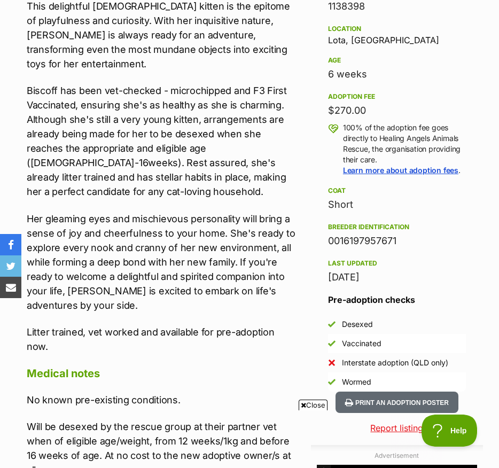
scroll to position [641, 0]
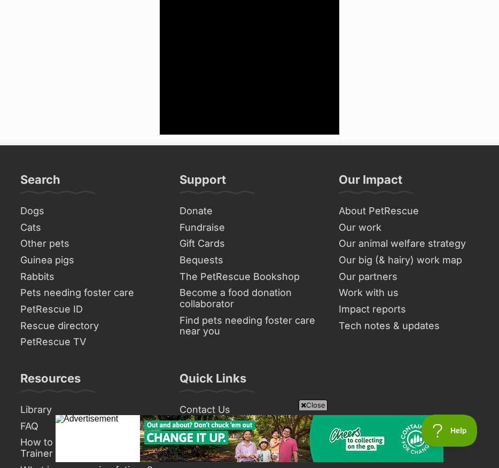
scroll to position [3971, 0]
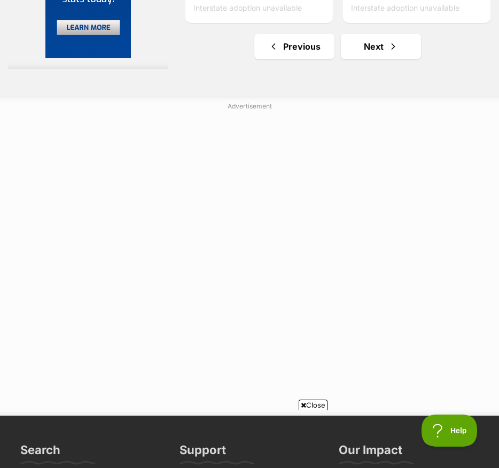
scroll to position [3727, 0]
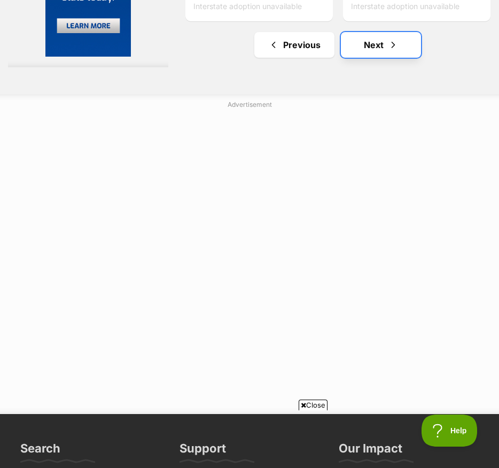
click at [342, 58] on link "Next" at bounding box center [381, 45] width 80 height 26
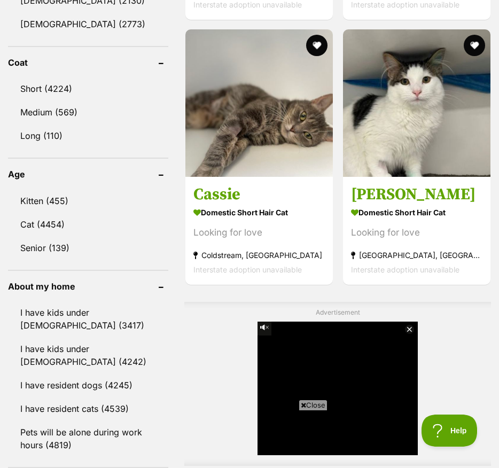
scroll to position [1018, 0]
